Goal: Browse casually

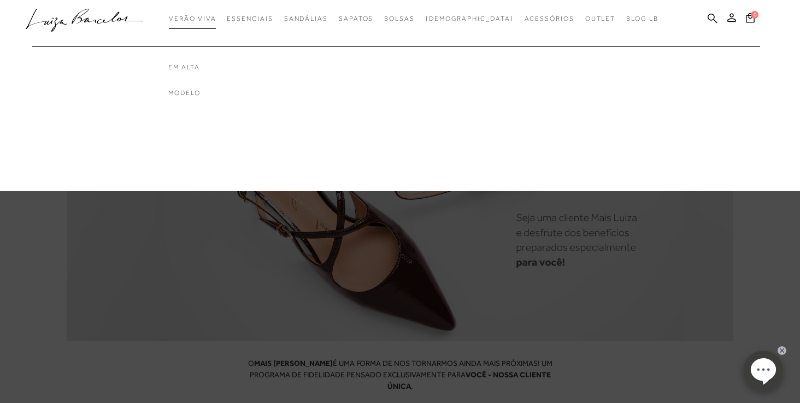
click at [215, 19] on span "Verão Viva" at bounding box center [192, 19] width 47 height 8
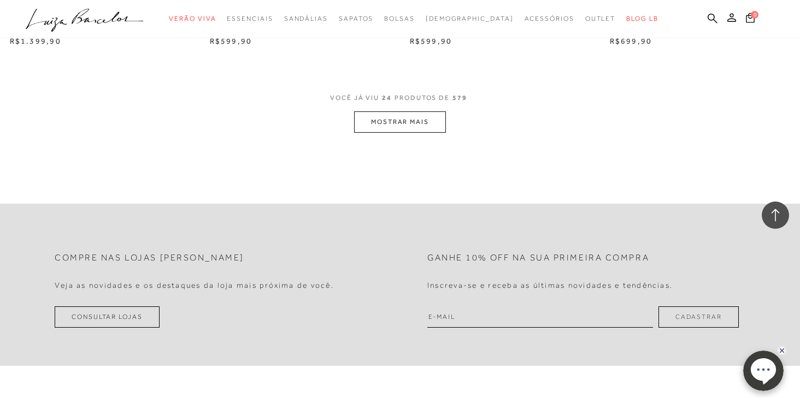
scroll to position [2239, 0]
click at [411, 114] on button "MOSTRAR MAIS" at bounding box center [400, 120] width 92 height 21
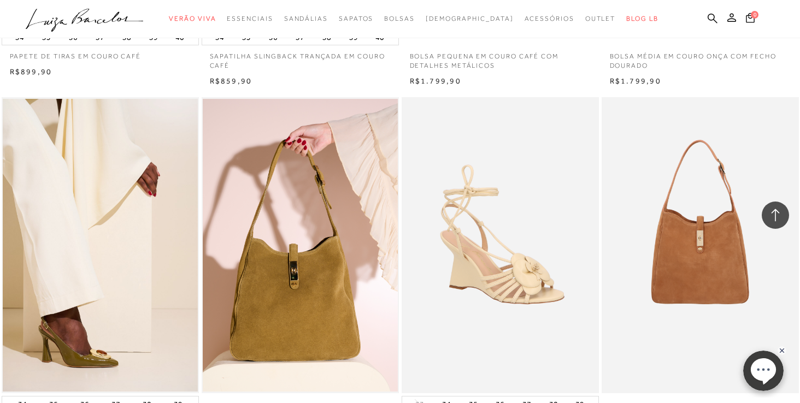
scroll to position [4315, 0]
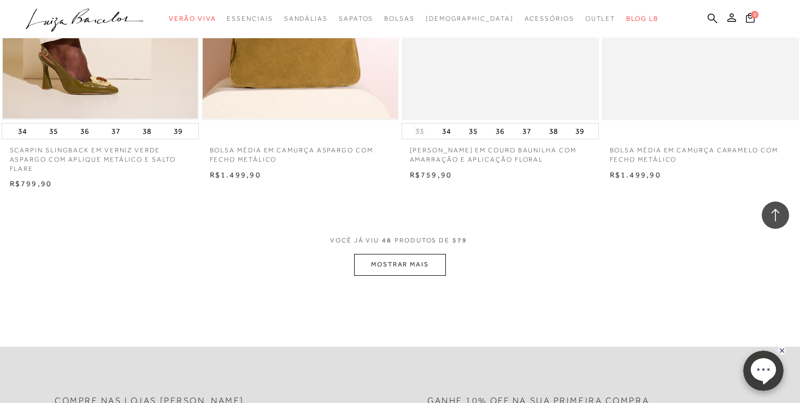
click at [398, 274] on button "MOSTRAR MAIS" at bounding box center [400, 264] width 92 height 21
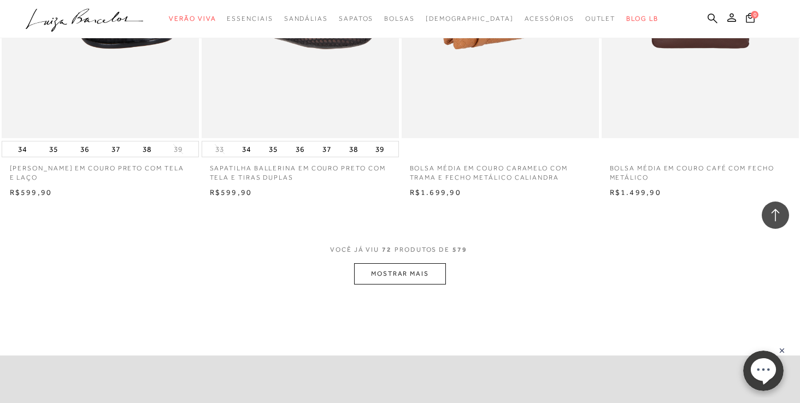
scroll to position [6609, 0]
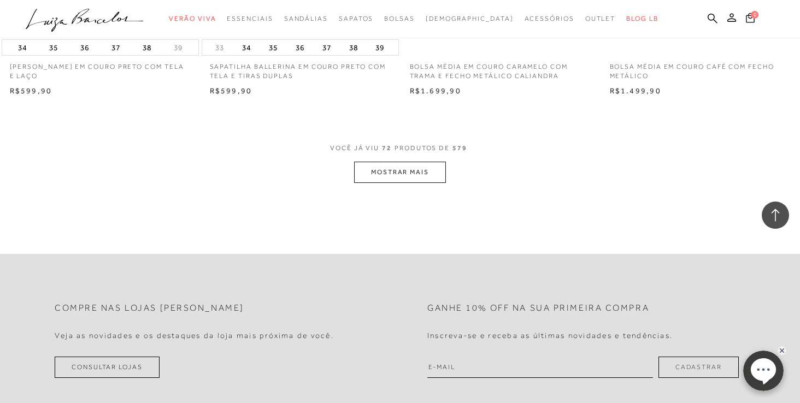
click at [420, 176] on button "MOSTRAR MAIS" at bounding box center [400, 172] width 92 height 21
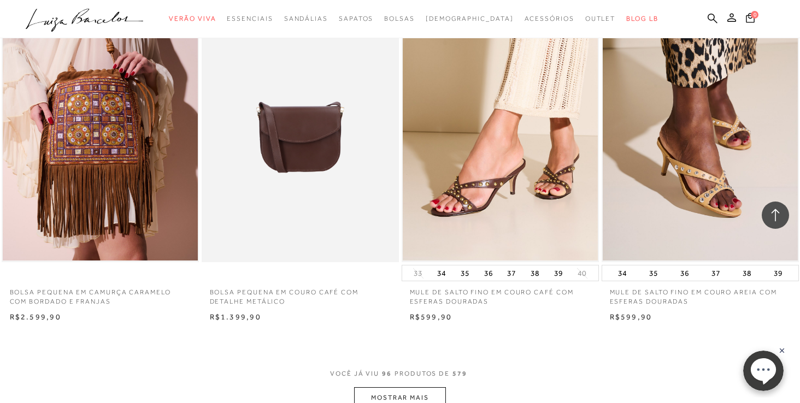
scroll to position [8848, 0]
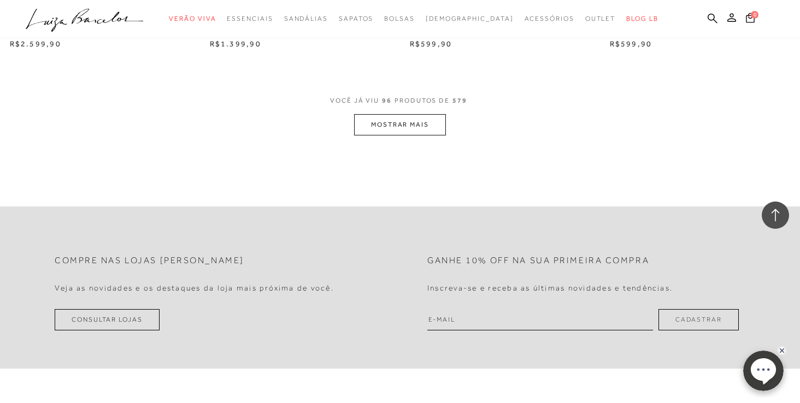
click at [412, 135] on button "MOSTRAR MAIS" at bounding box center [400, 124] width 92 height 21
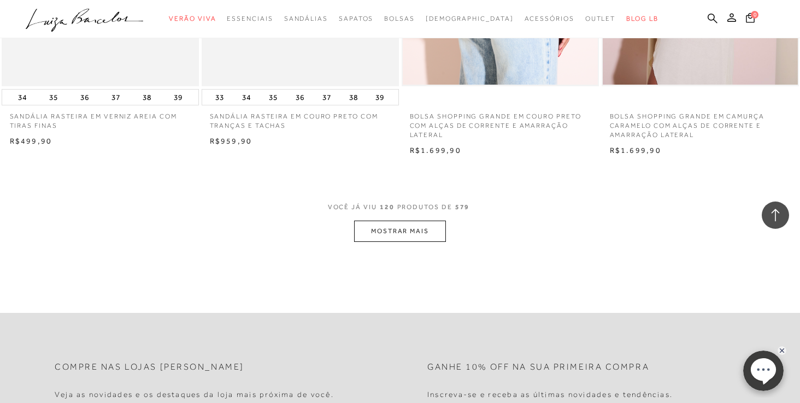
scroll to position [10978, 0]
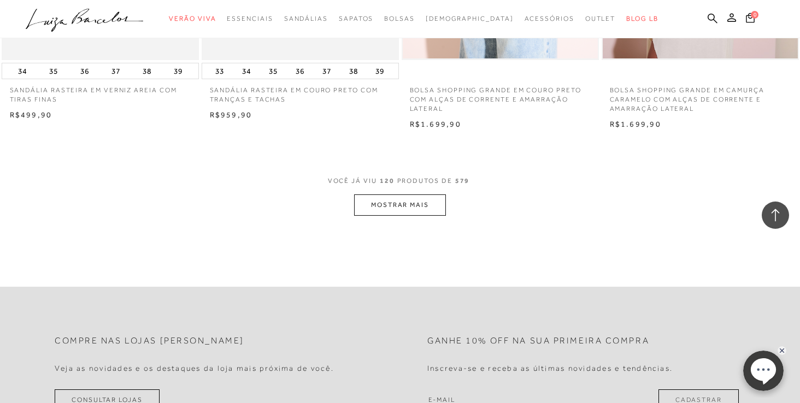
click at [409, 216] on button "MOSTRAR MAIS" at bounding box center [400, 204] width 92 height 21
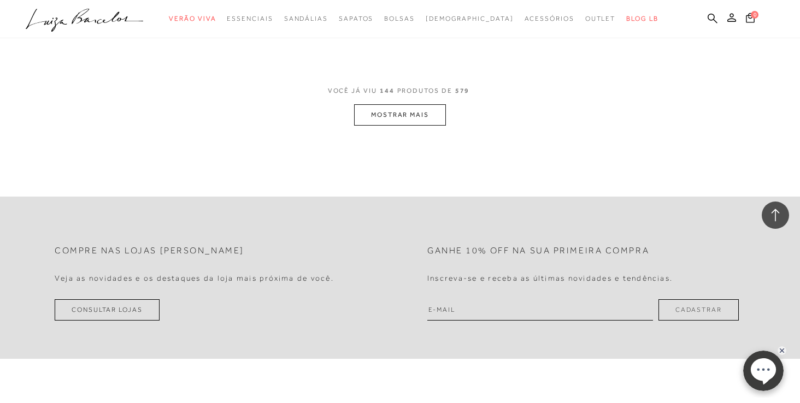
scroll to position [13050, 0]
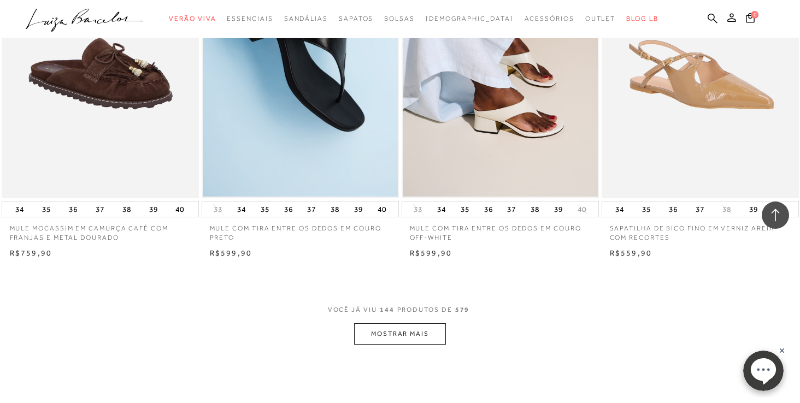
click at [421, 345] on button "MOSTRAR MAIS" at bounding box center [400, 333] width 92 height 21
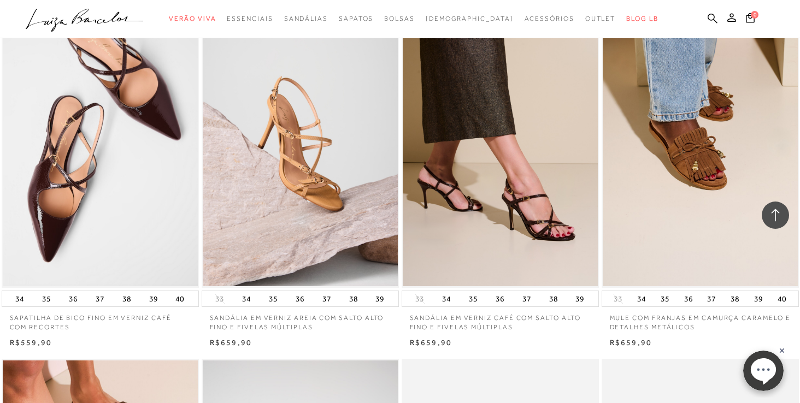
scroll to position [13323, 0]
